Goal: Information Seeking & Learning: Understand process/instructions

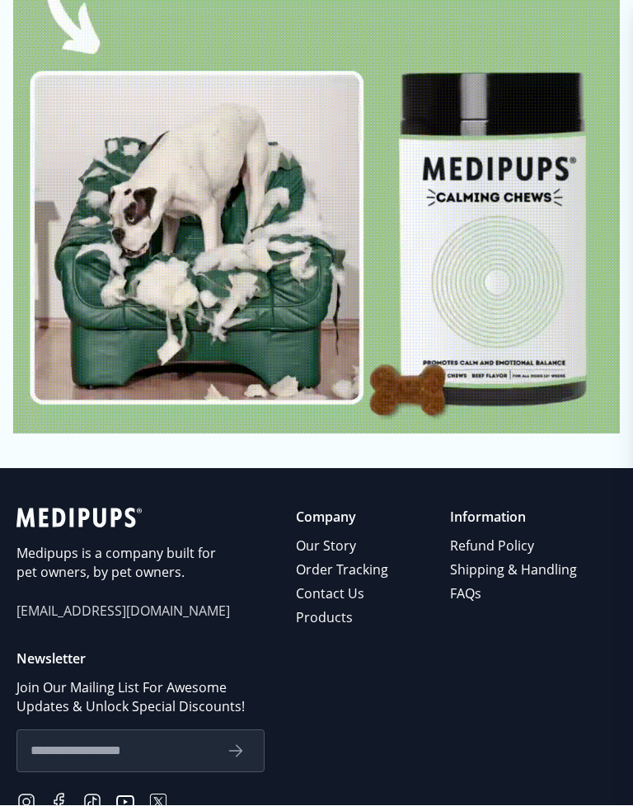
scroll to position [8536, 0]
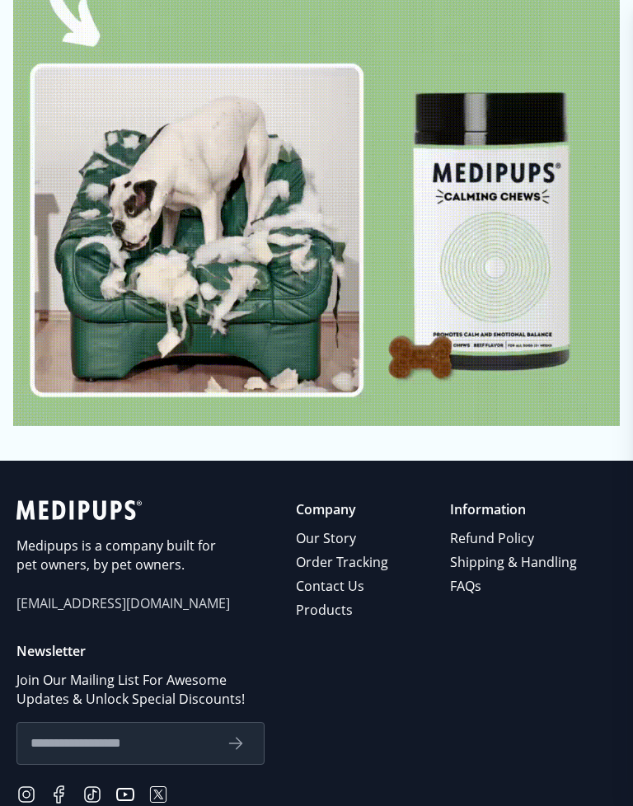
click at [342, 599] on link "Products" at bounding box center [343, 611] width 95 height 24
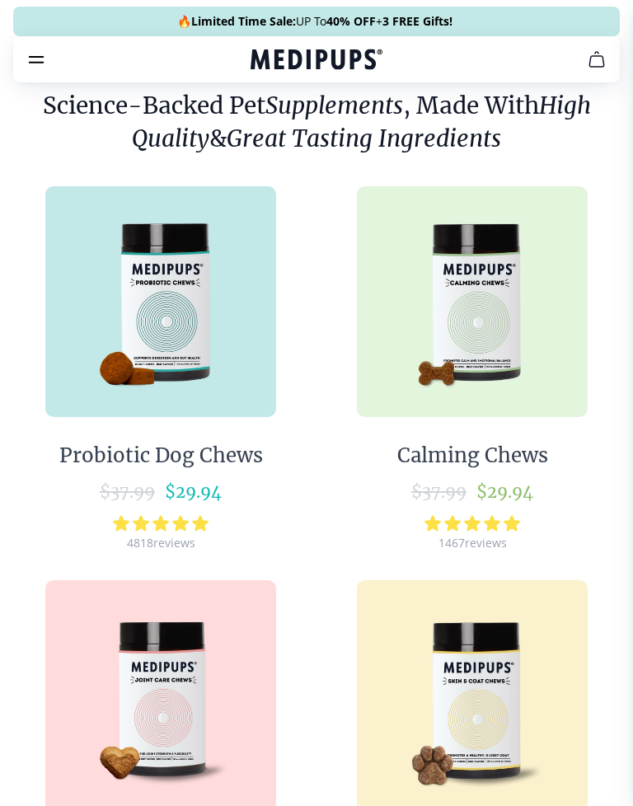
click at [340, 550] on link "Calming Chews $ 37.99 $ 29.94 1467 reviews" at bounding box center [472, 360] width 292 height 379
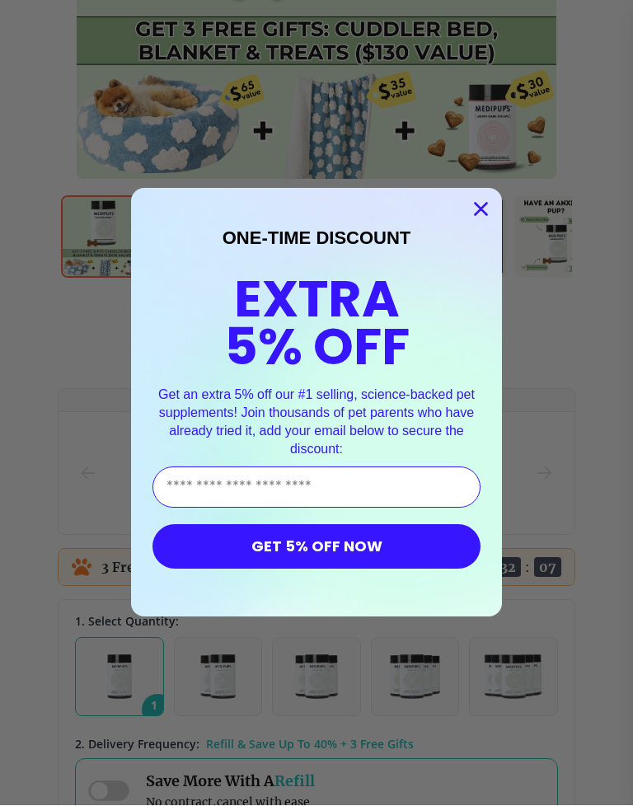
scroll to position [538, 0]
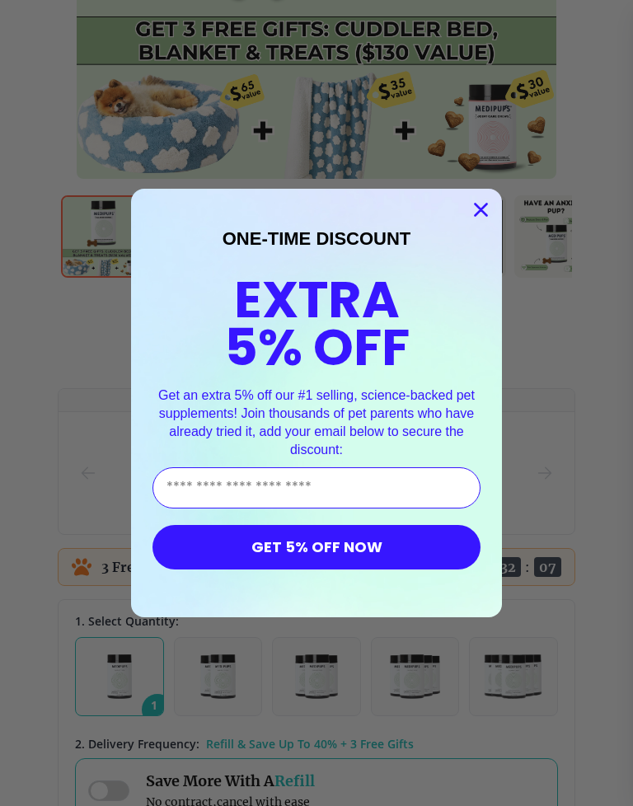
click at [472, 221] on circle "Close dialog" at bounding box center [480, 209] width 27 height 27
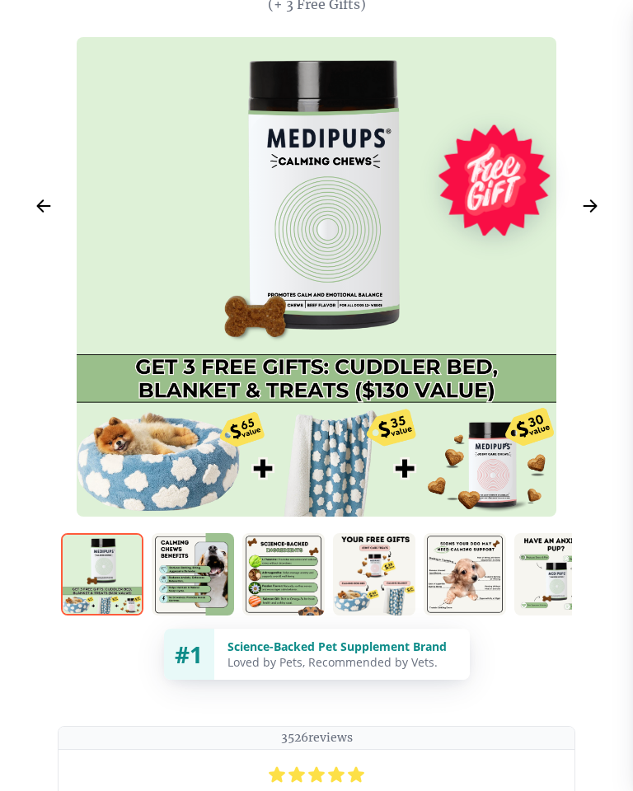
scroll to position [200, 0]
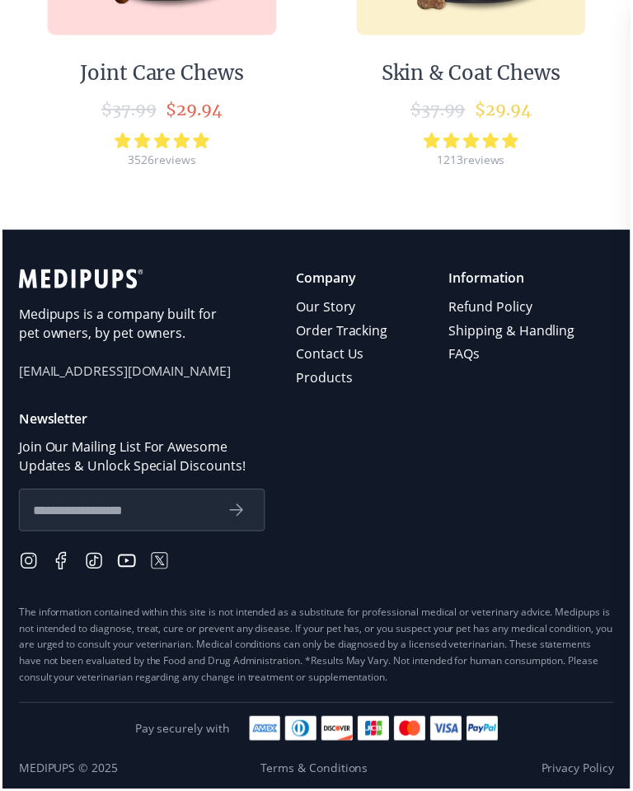
scroll to position [777, 0]
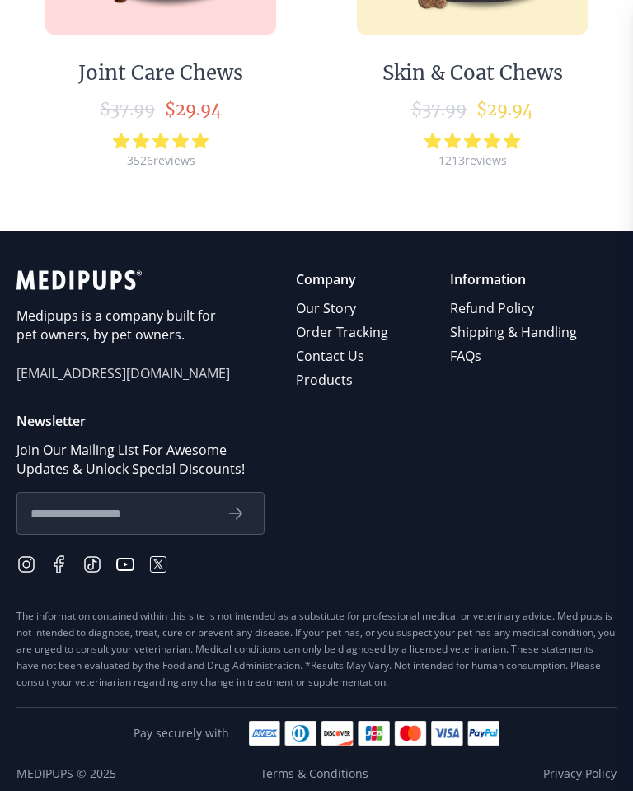
click at [348, 359] on link "Contact Us" at bounding box center [343, 357] width 95 height 24
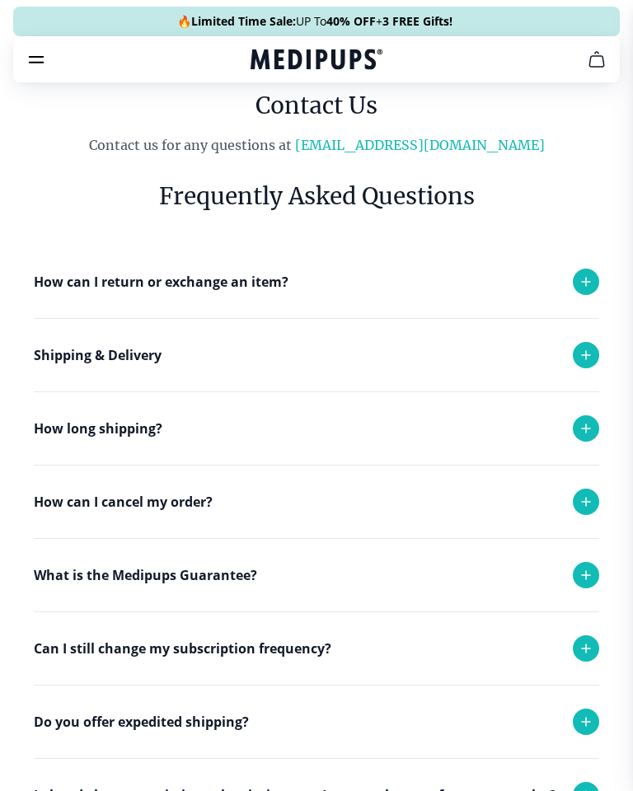
click at [576, 427] on icon at bounding box center [586, 429] width 20 height 20
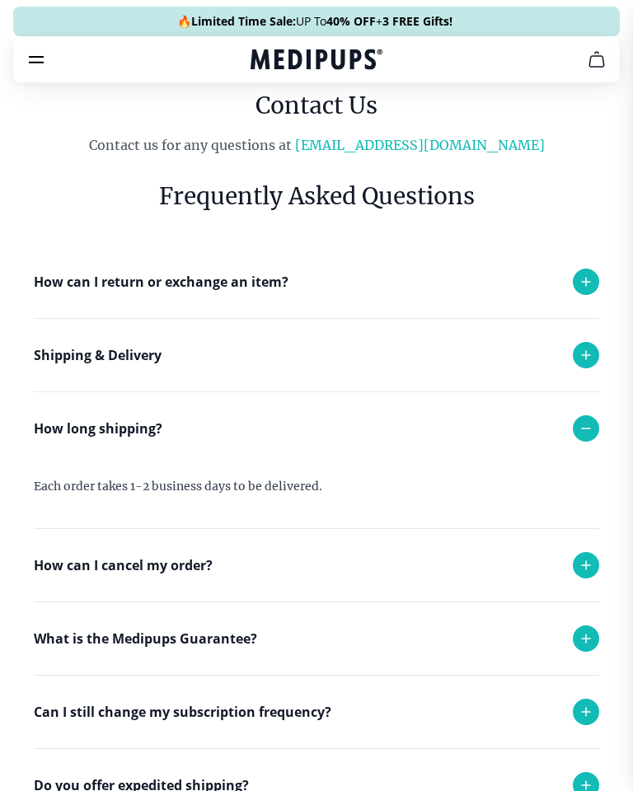
click at [576, 582] on div "How can I cancel my order?" at bounding box center [317, 565] width 566 height 73
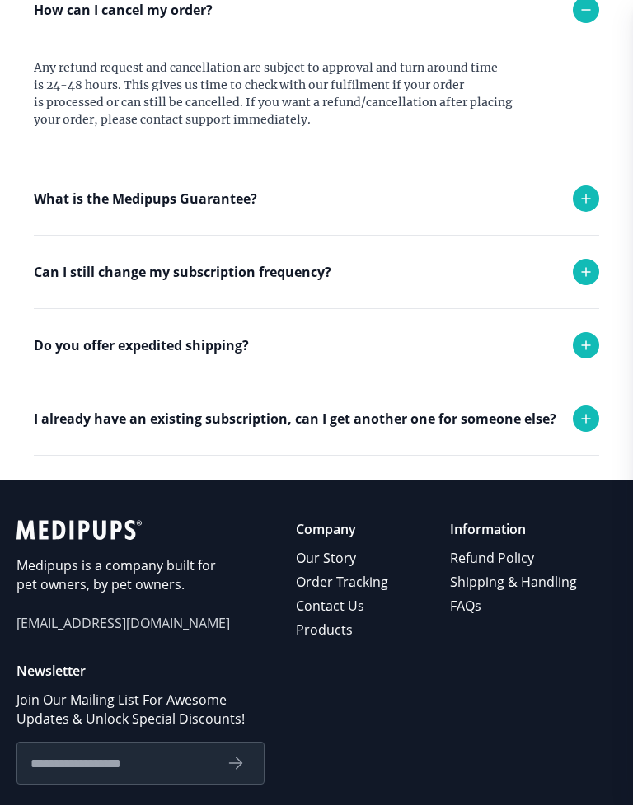
scroll to position [556, 0]
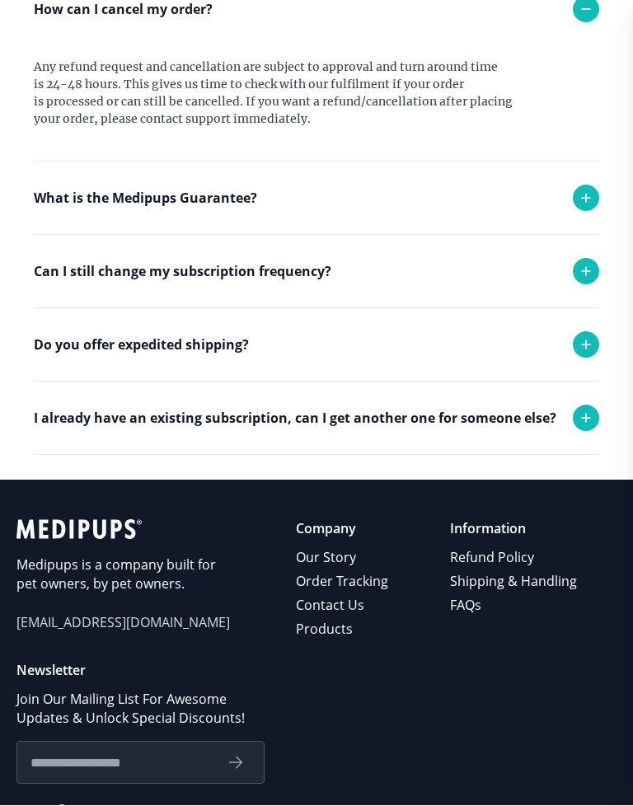
click at [130, 630] on span "[EMAIL_ADDRESS][DOMAIN_NAME]" at bounding box center [123, 623] width 214 height 19
click at [114, 629] on span "[EMAIL_ADDRESS][DOMAIN_NAME]" at bounding box center [123, 623] width 214 height 19
click at [109, 641] on div "Medipups is a company built for pet owners, by pet owners. [EMAIL_ADDRESS][DOMA…" at bounding box center [316, 689] width 600 height 338
